Goal: Task Accomplishment & Management: Use online tool/utility

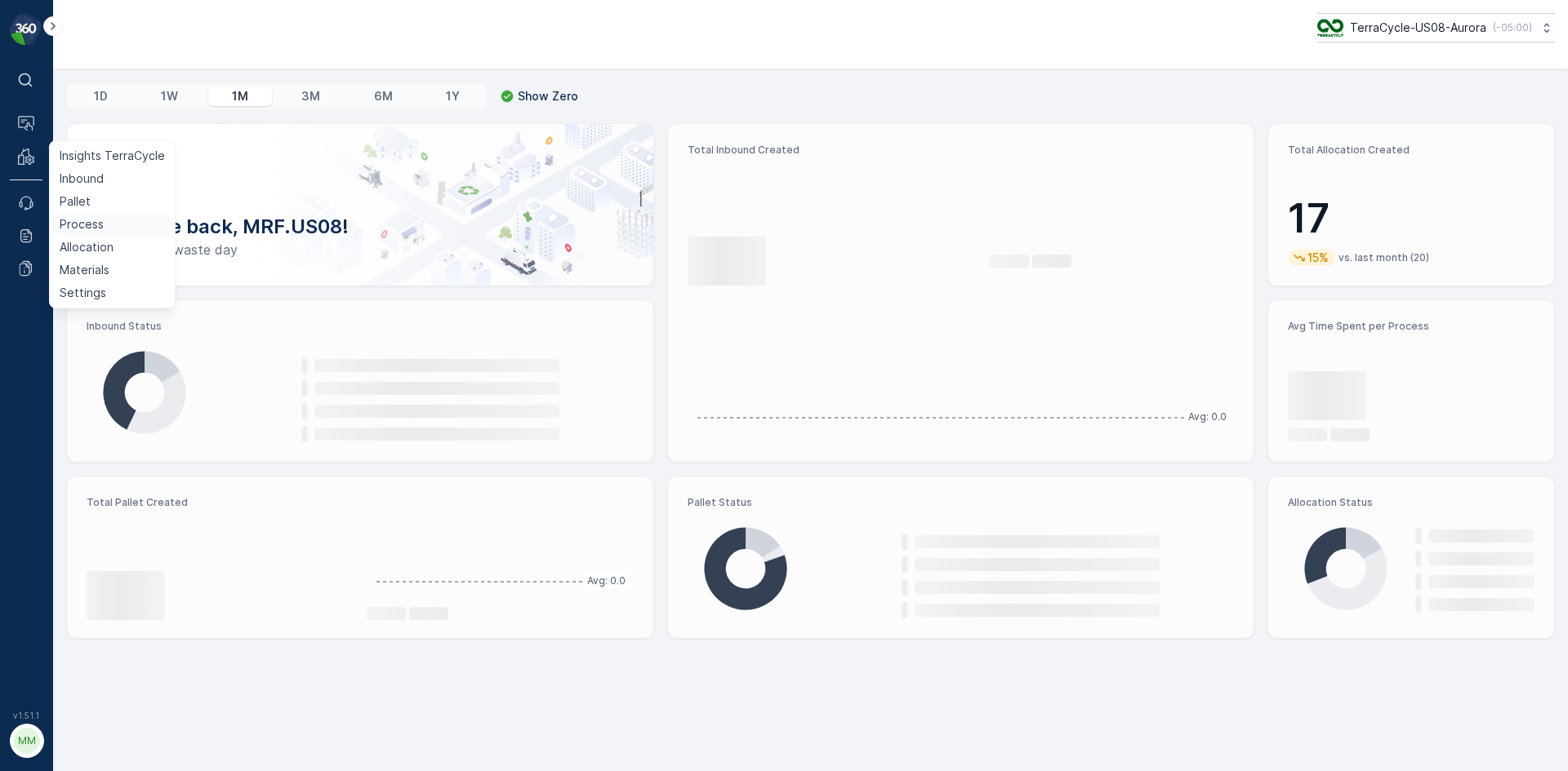
click at [100, 224] on p "Process" at bounding box center [81, 224] width 44 height 16
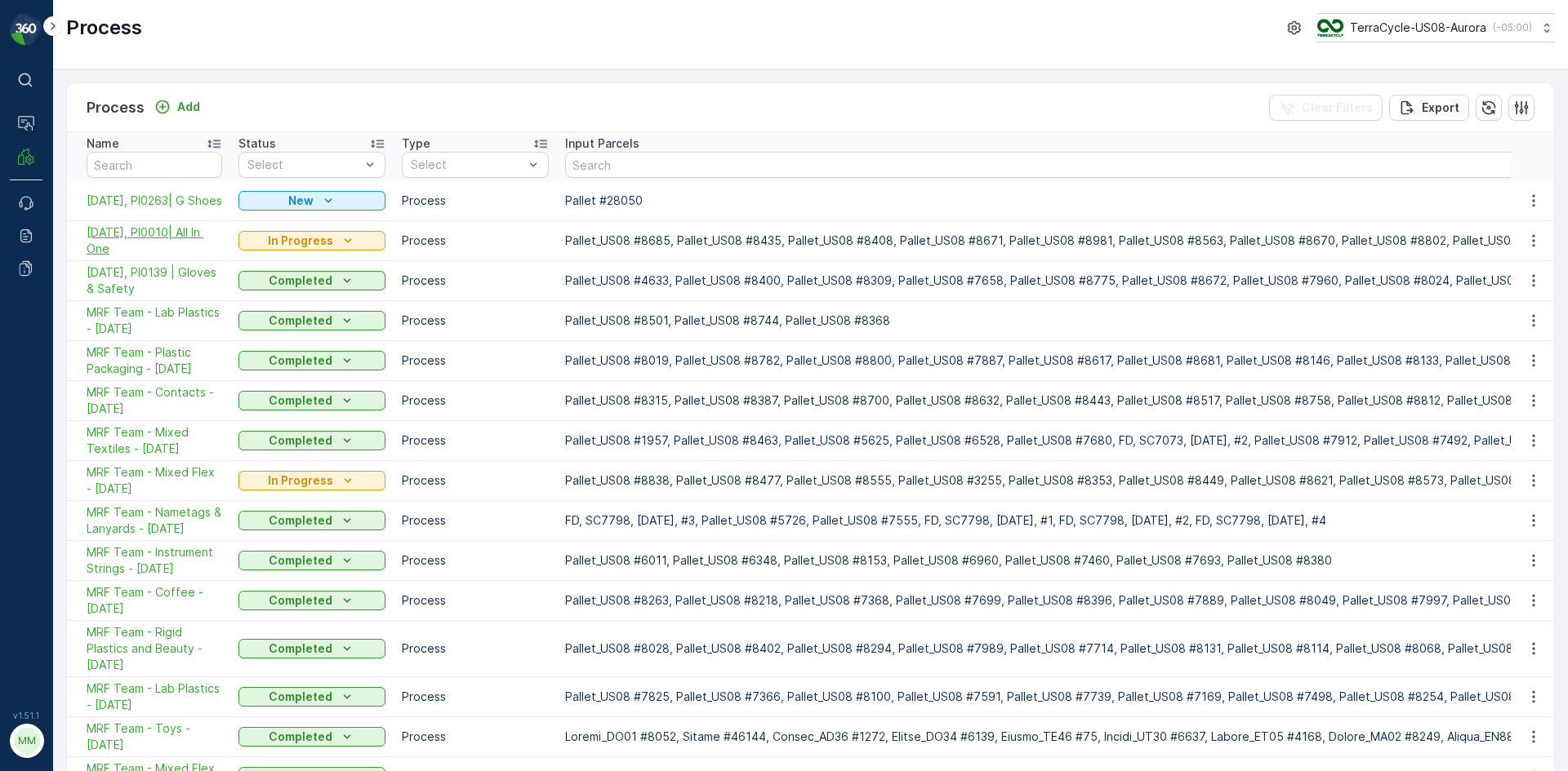
click at [171, 243] on span "10/02/25, PI0010| All In One" at bounding box center [154, 241] width 136 height 32
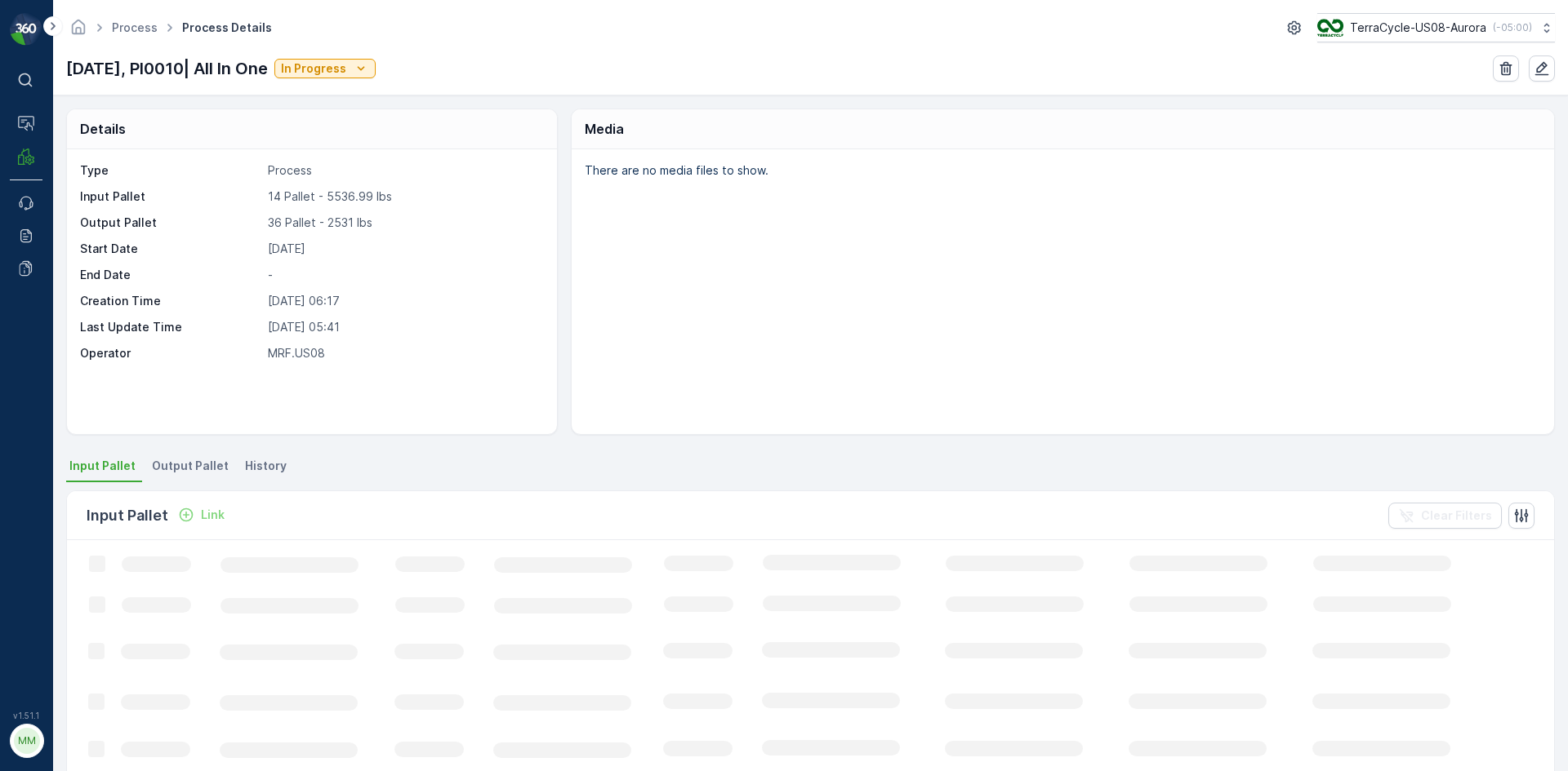
click at [183, 469] on span "Output Pallet" at bounding box center [190, 466] width 76 height 16
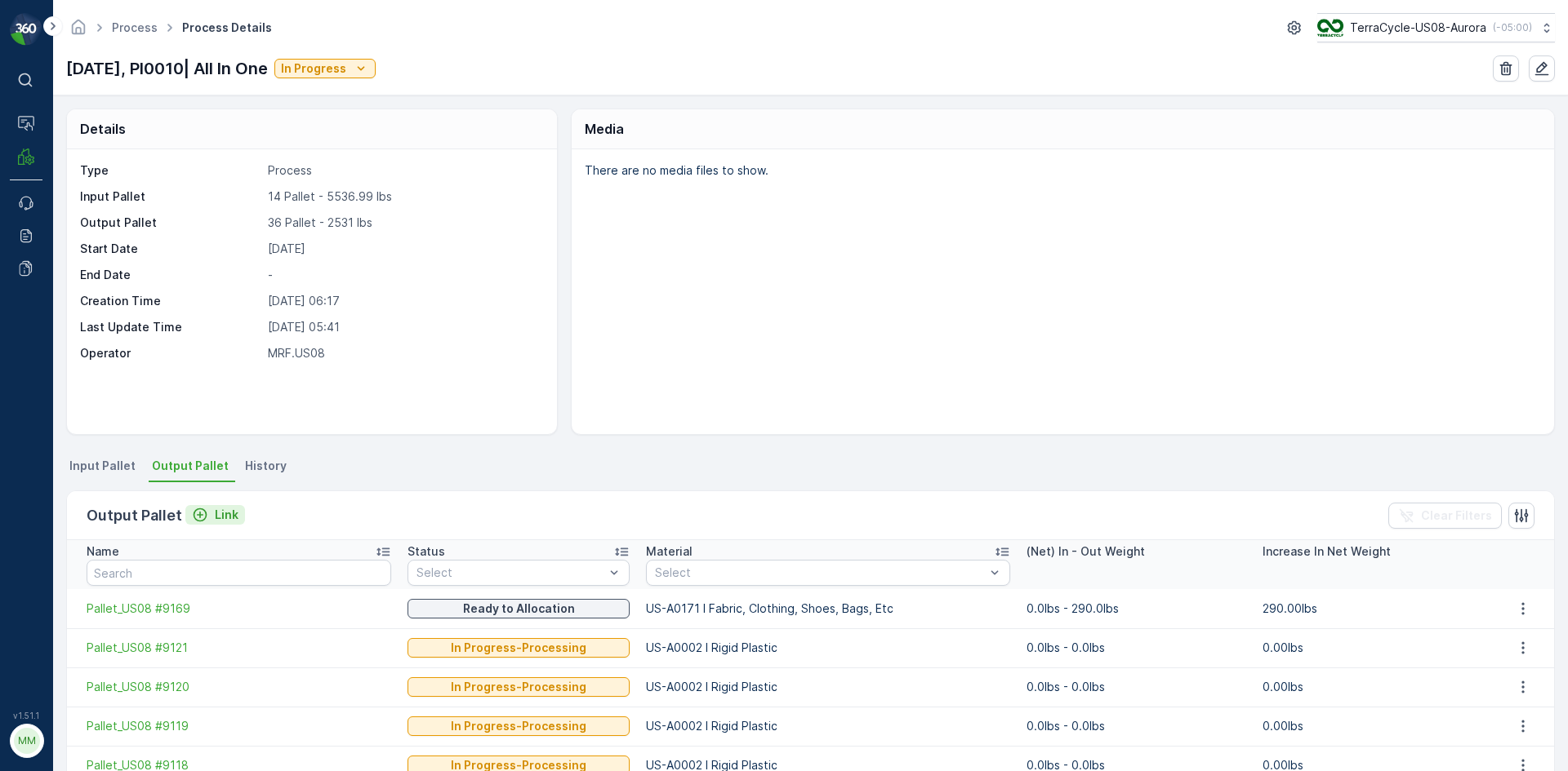
click at [222, 517] on p "Link" at bounding box center [227, 515] width 24 height 16
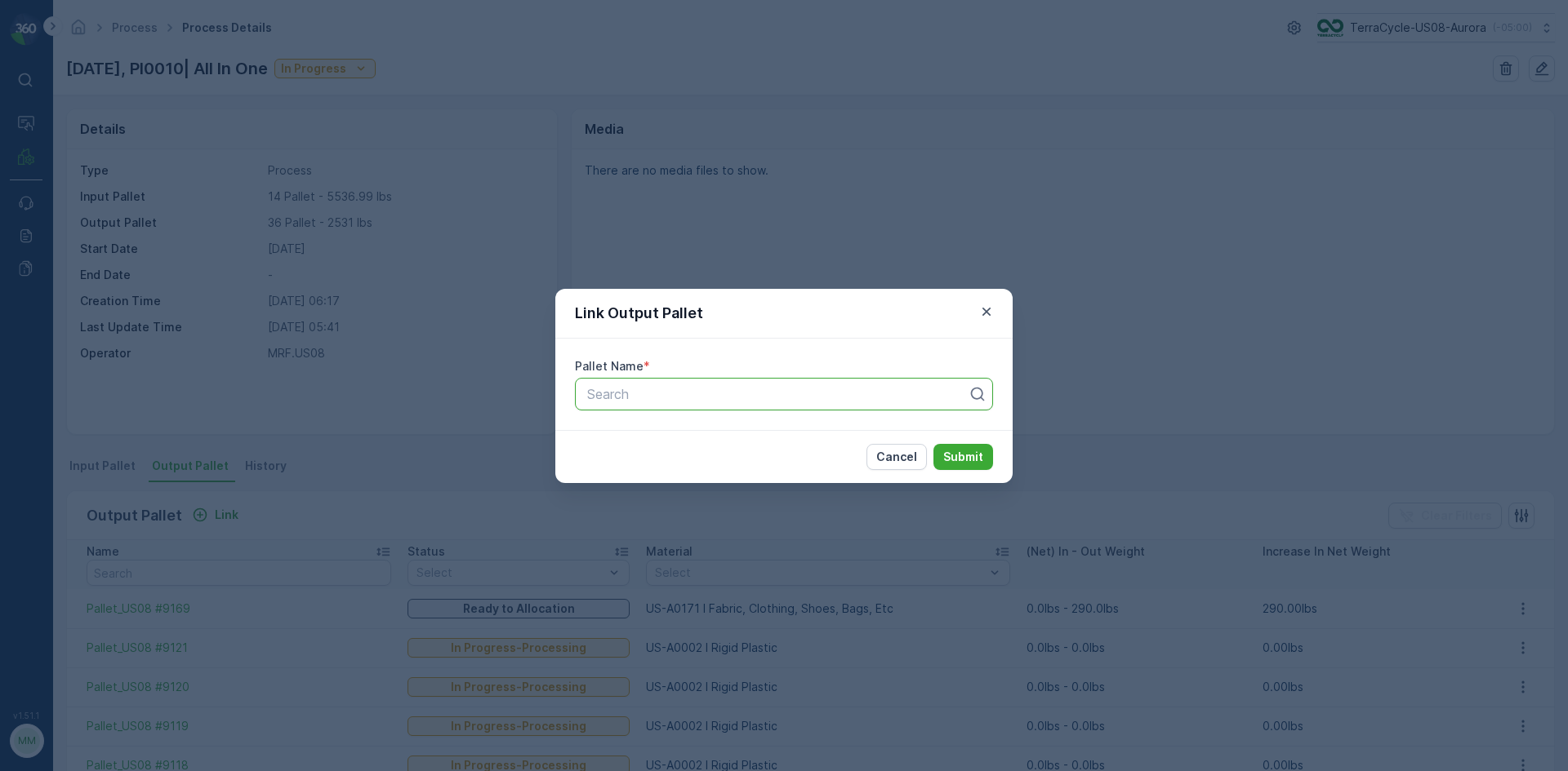
click at [701, 404] on div "Search" at bounding box center [784, 394] width 418 height 32
type input "8089"
click at [684, 435] on span "Pallet_US08 #8089" at bounding box center [644, 433] width 119 height 14
click at [978, 455] on p "Submit" at bounding box center [963, 456] width 40 height 16
